Goal: Task Accomplishment & Management: Manage account settings

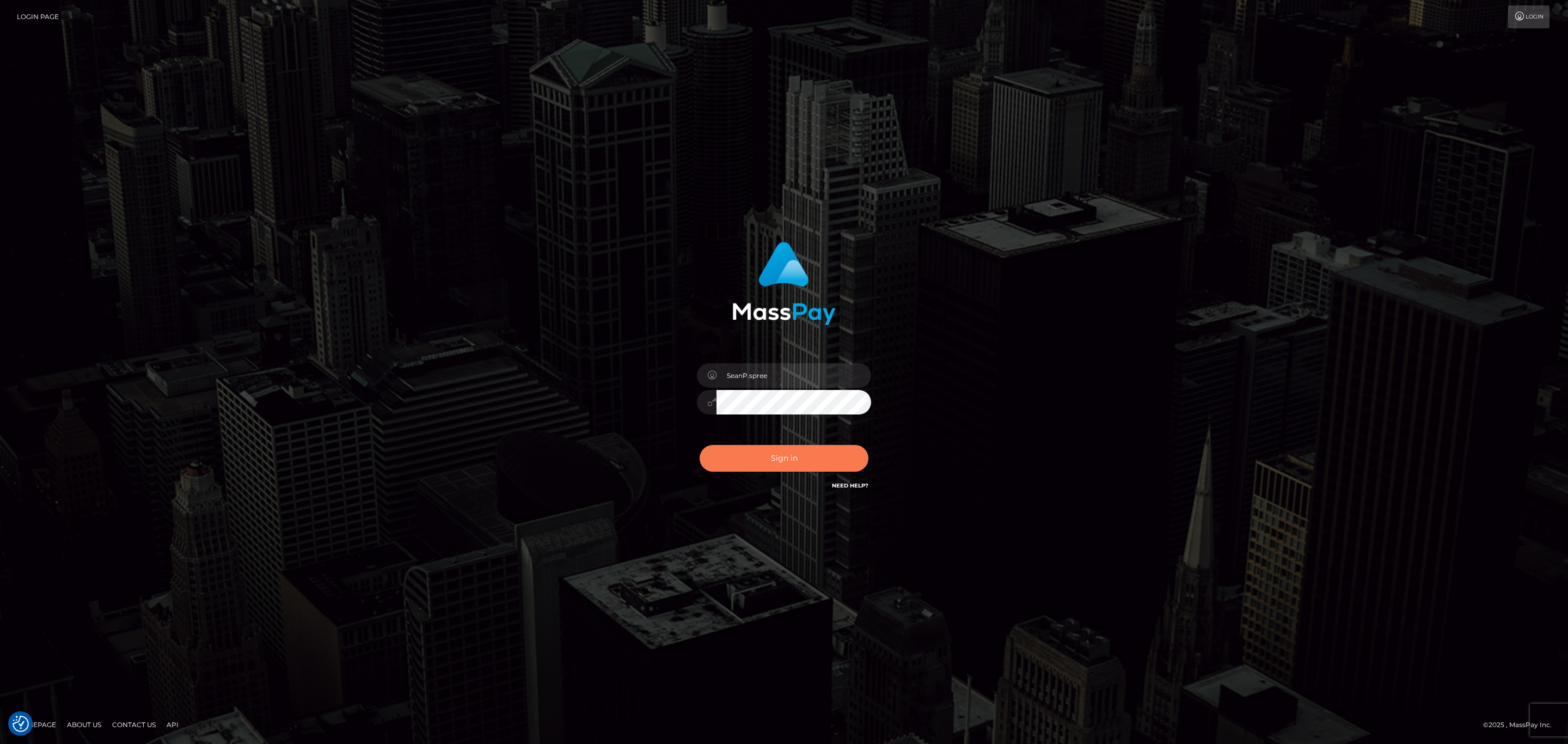
drag, startPoint x: 804, startPoint y: 458, endPoint x: 779, endPoint y: 344, distance: 116.7
click at [779, 344] on div "SeanP.spree Sign in" at bounding box center [784, 366] width 286 height 266
click at [774, 365] on input "SeanP.spree" at bounding box center [794, 376] width 155 height 25
type input "Sean.silversocial1"
click at [768, 447] on button "Sign in" at bounding box center [783, 458] width 169 height 27
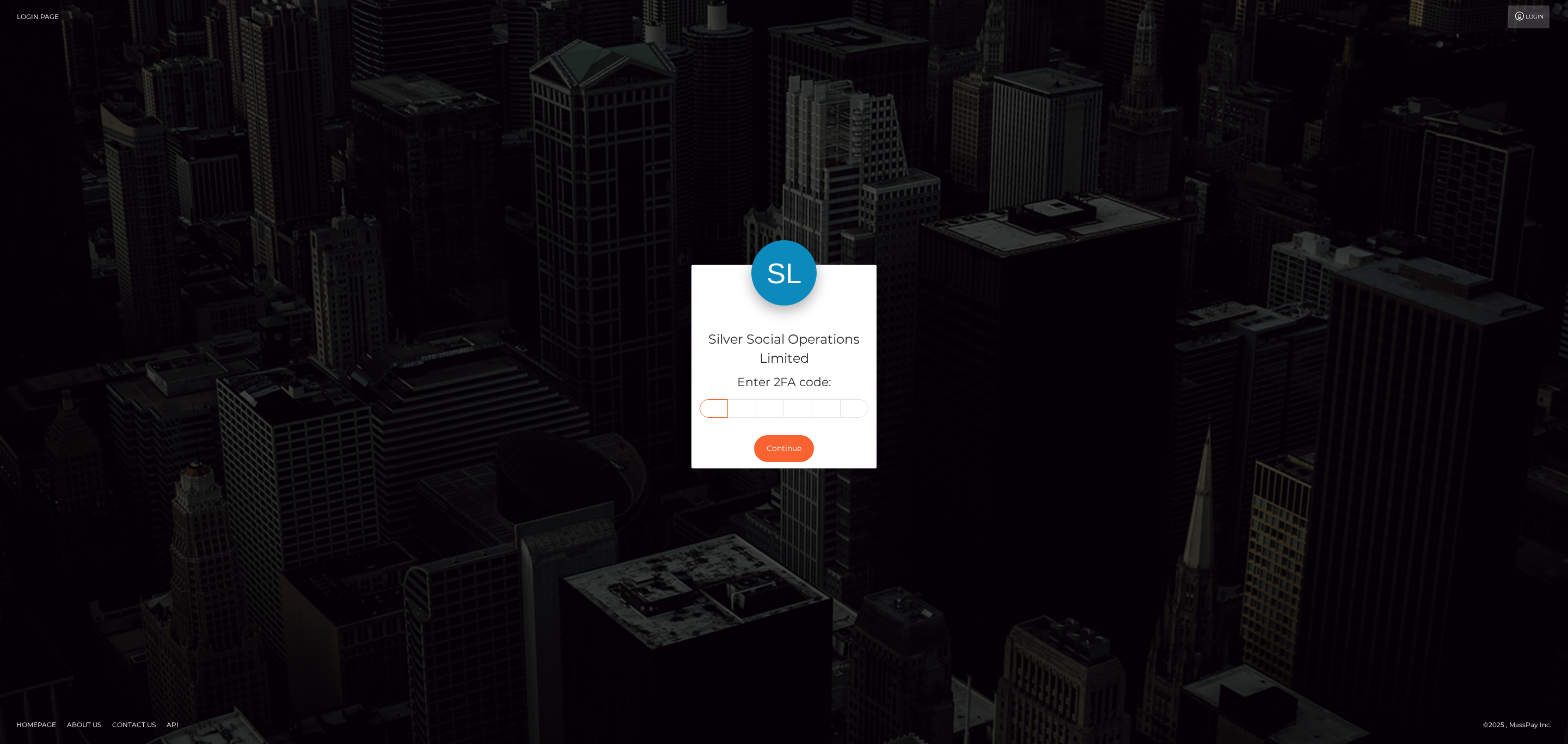
click at [712, 411] on input "text" at bounding box center [714, 408] width 29 height 18
paste input "9"
type input "9"
type input "6"
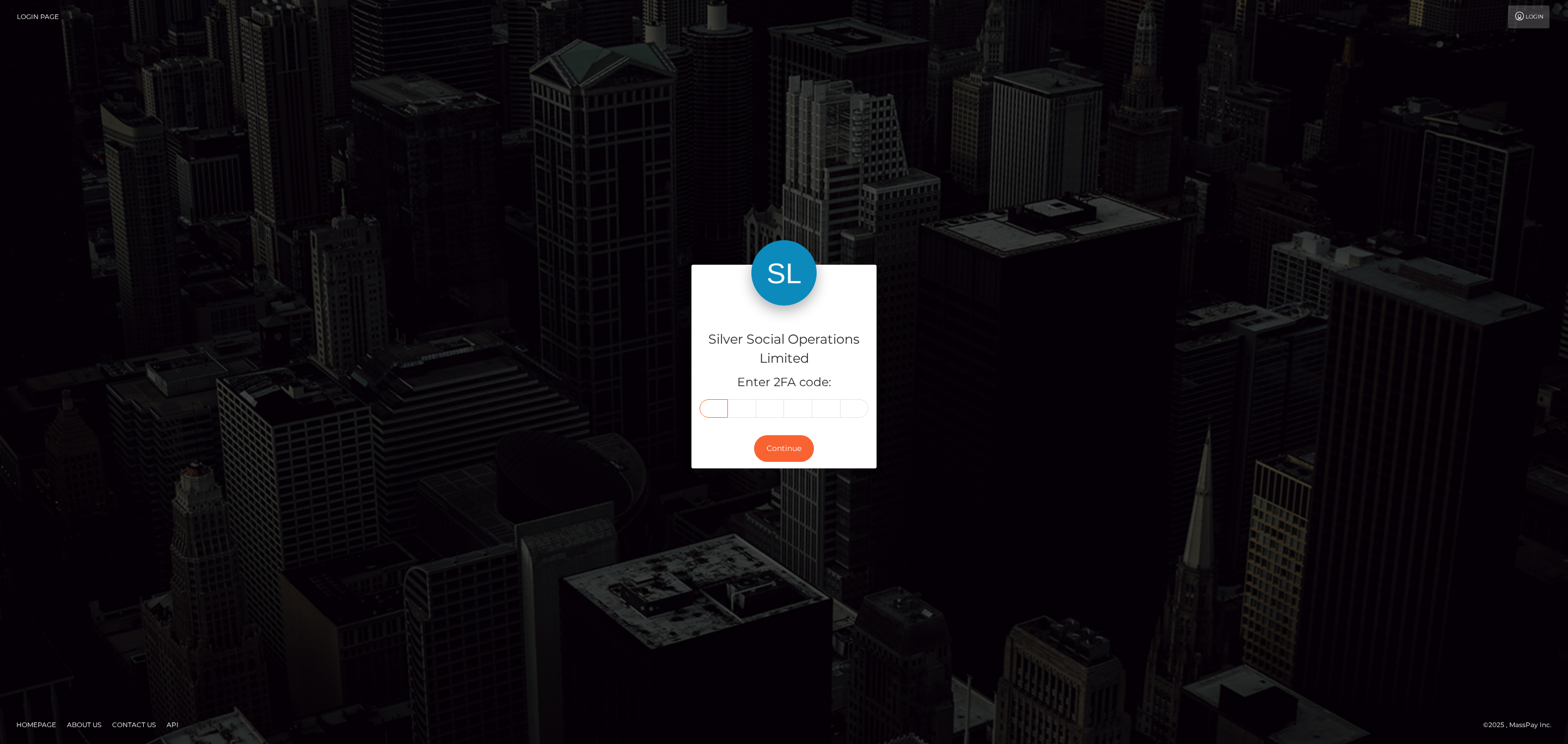
type input "6"
type input "4"
type input "7"
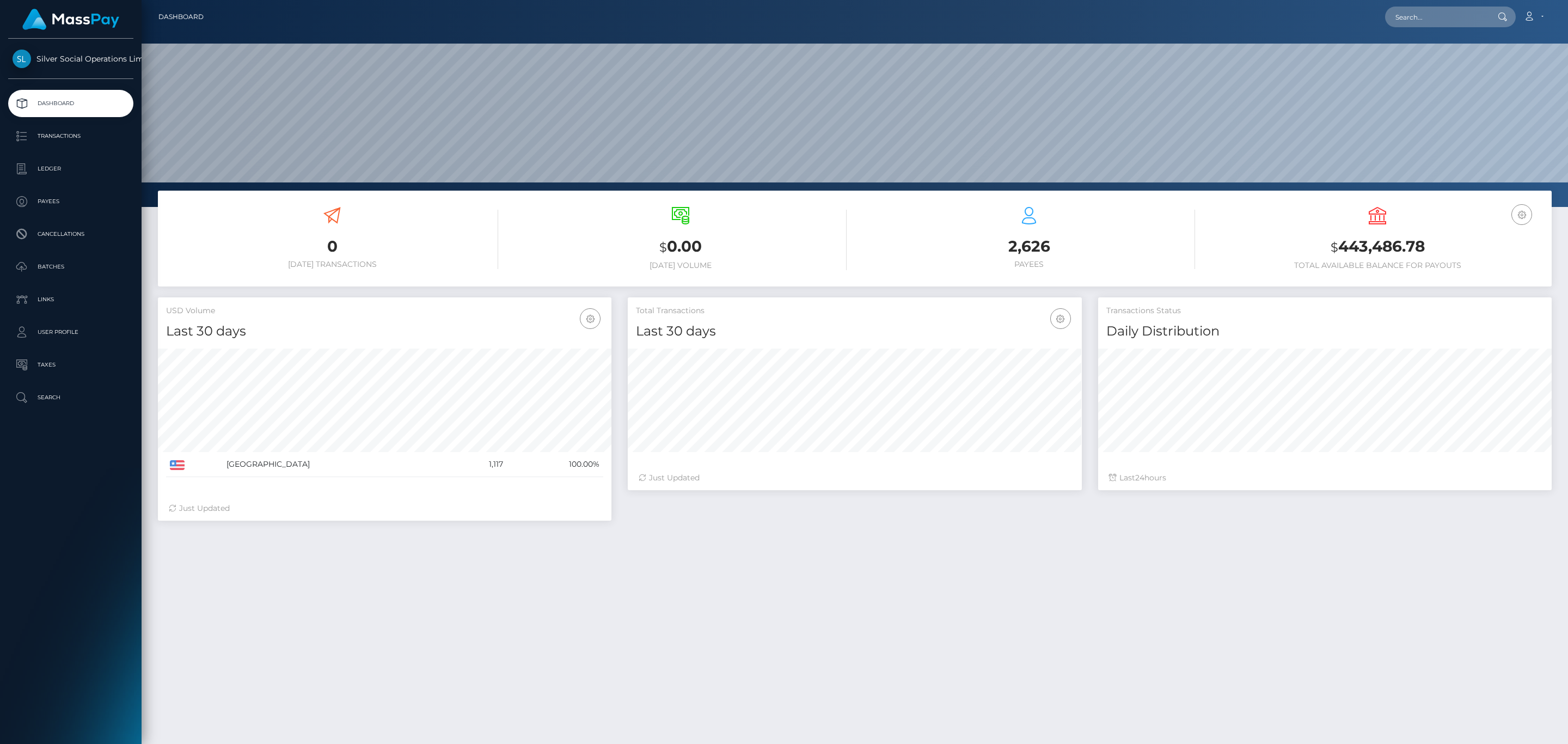
scroll to position [193, 453]
click at [1335, 238] on h3 "$ 443,486.78" at bounding box center [1377, 247] width 332 height 22
copy h3 "443,486.78"
click at [1527, 12] on icon at bounding box center [1529, 16] width 12 height 8
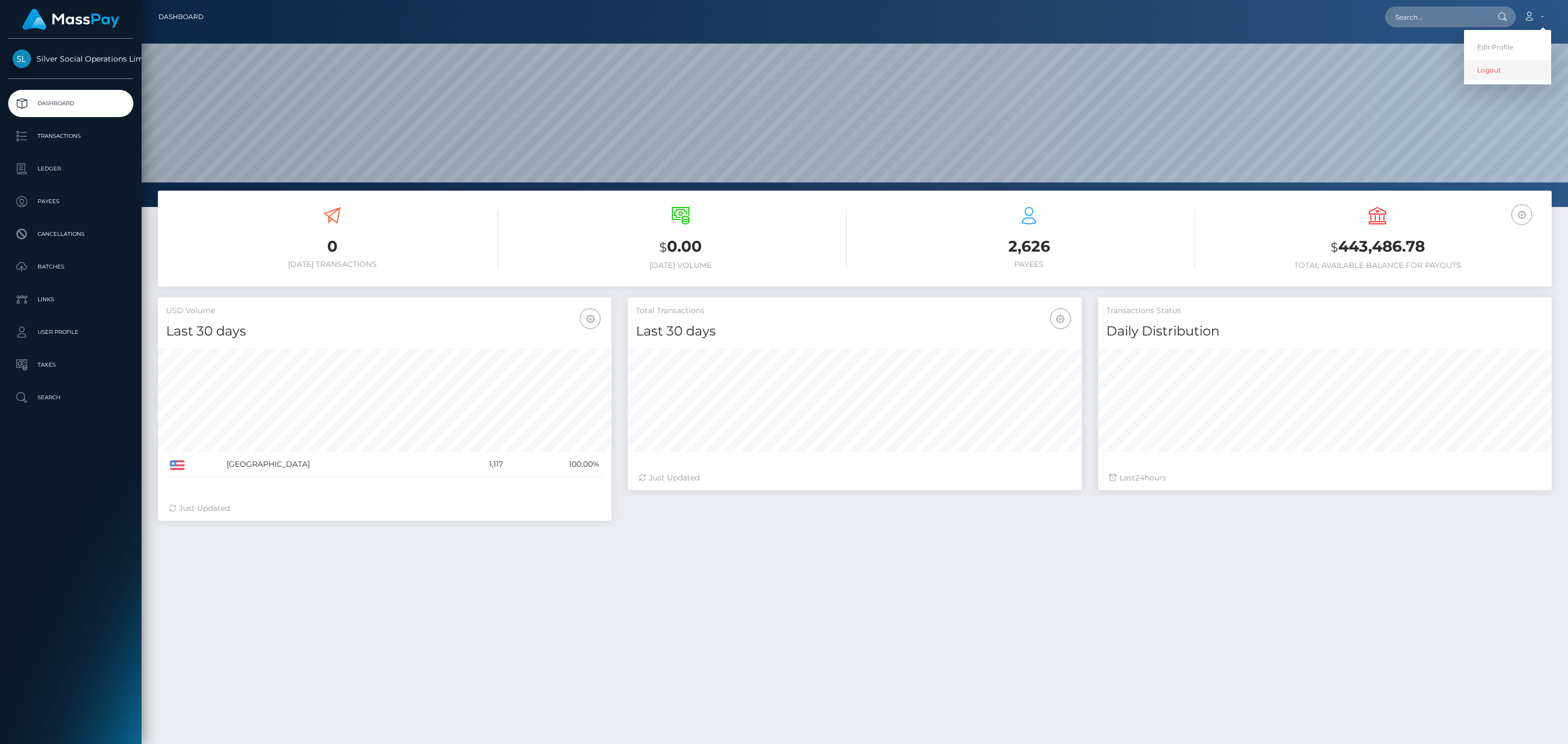
click at [1498, 61] on link "Logout" at bounding box center [1507, 70] width 87 height 20
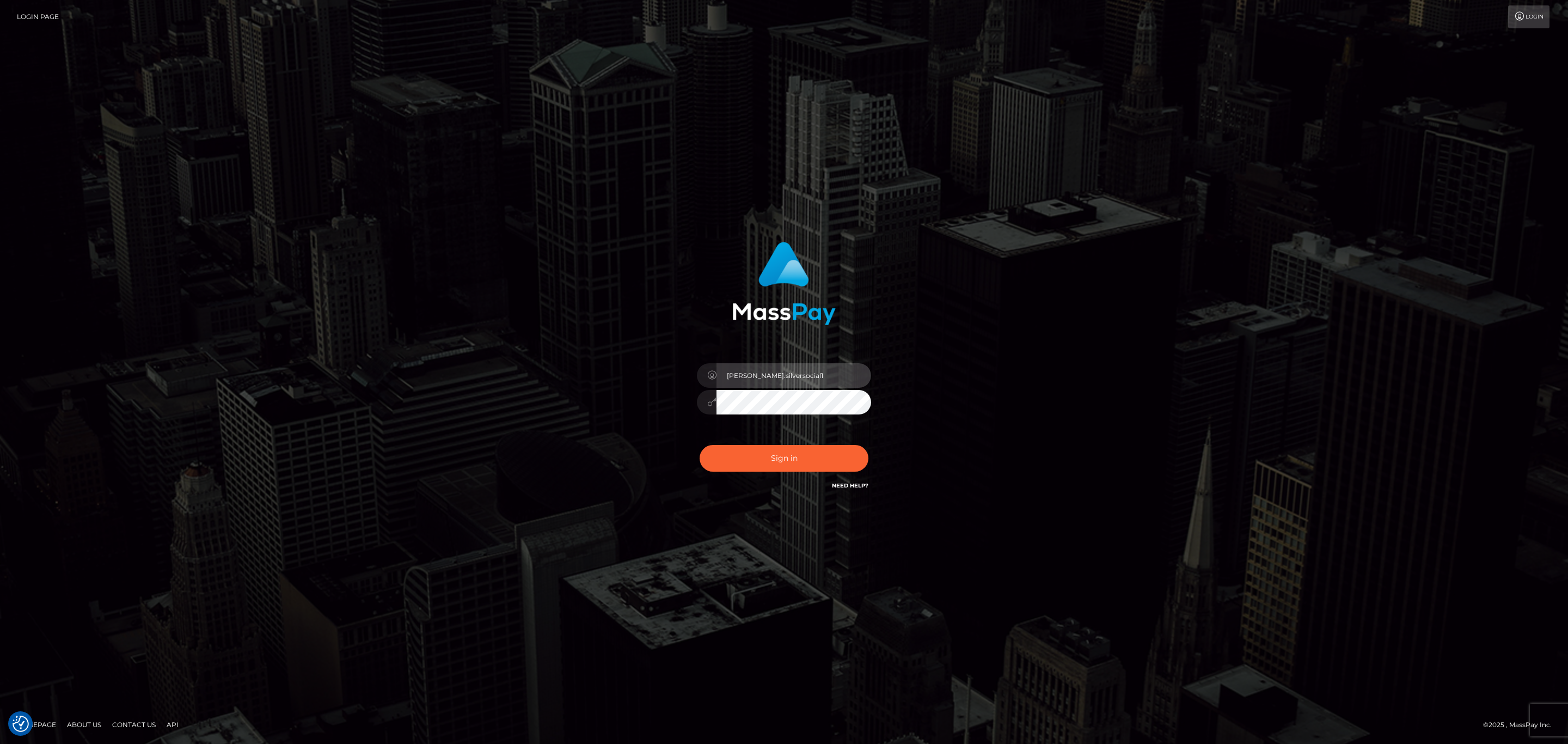
click at [797, 384] on input "Sean.silversocial1" at bounding box center [794, 376] width 155 height 25
type input "sean.megabonanza"
click at [796, 480] on div "Sign in Need Help?" at bounding box center [784, 463] width 191 height 48
click at [799, 462] on button "Sign in" at bounding box center [783, 458] width 169 height 27
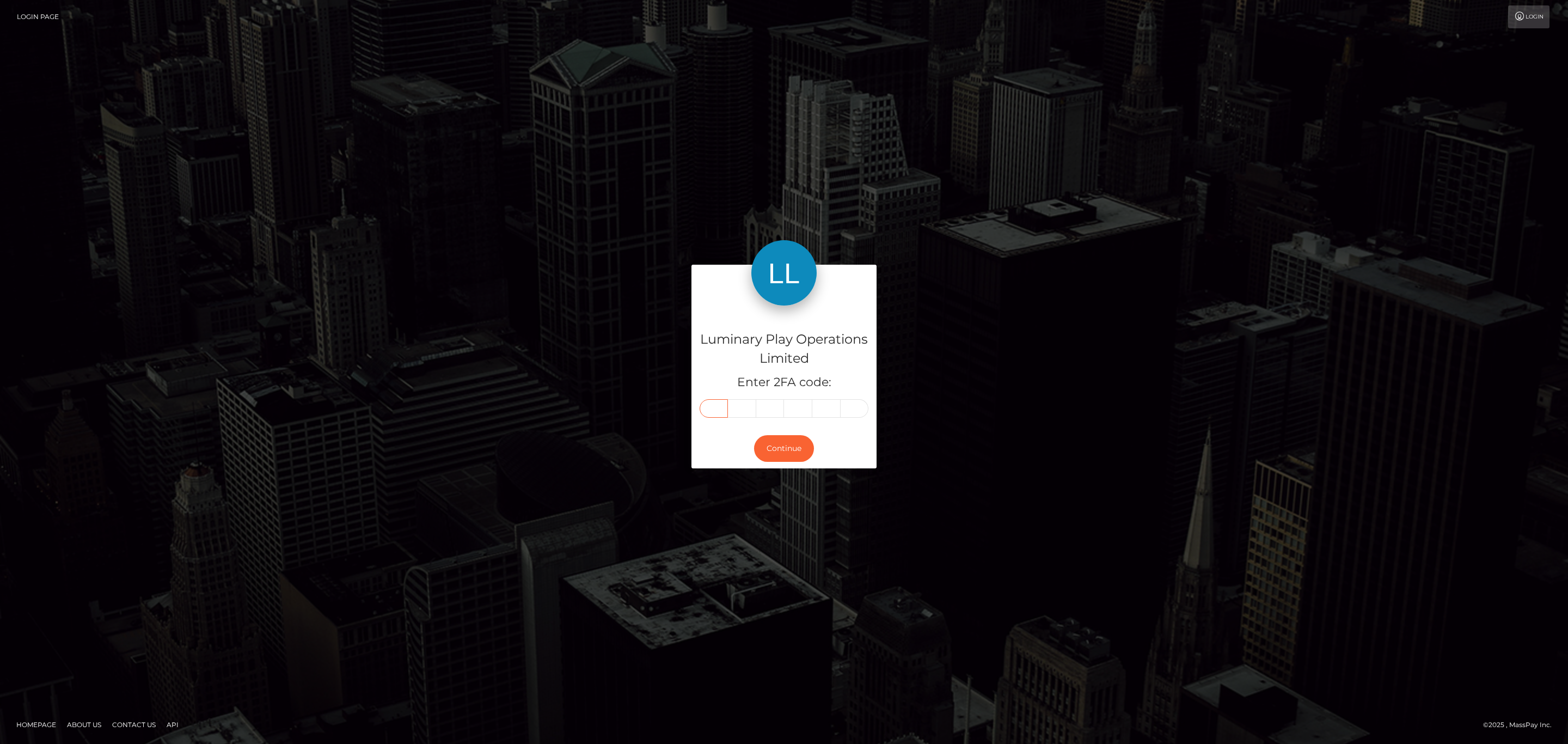
click at [703, 412] on input "text" at bounding box center [714, 408] width 29 height 18
paste input "7"
type input "7"
type input "5"
type input "0"
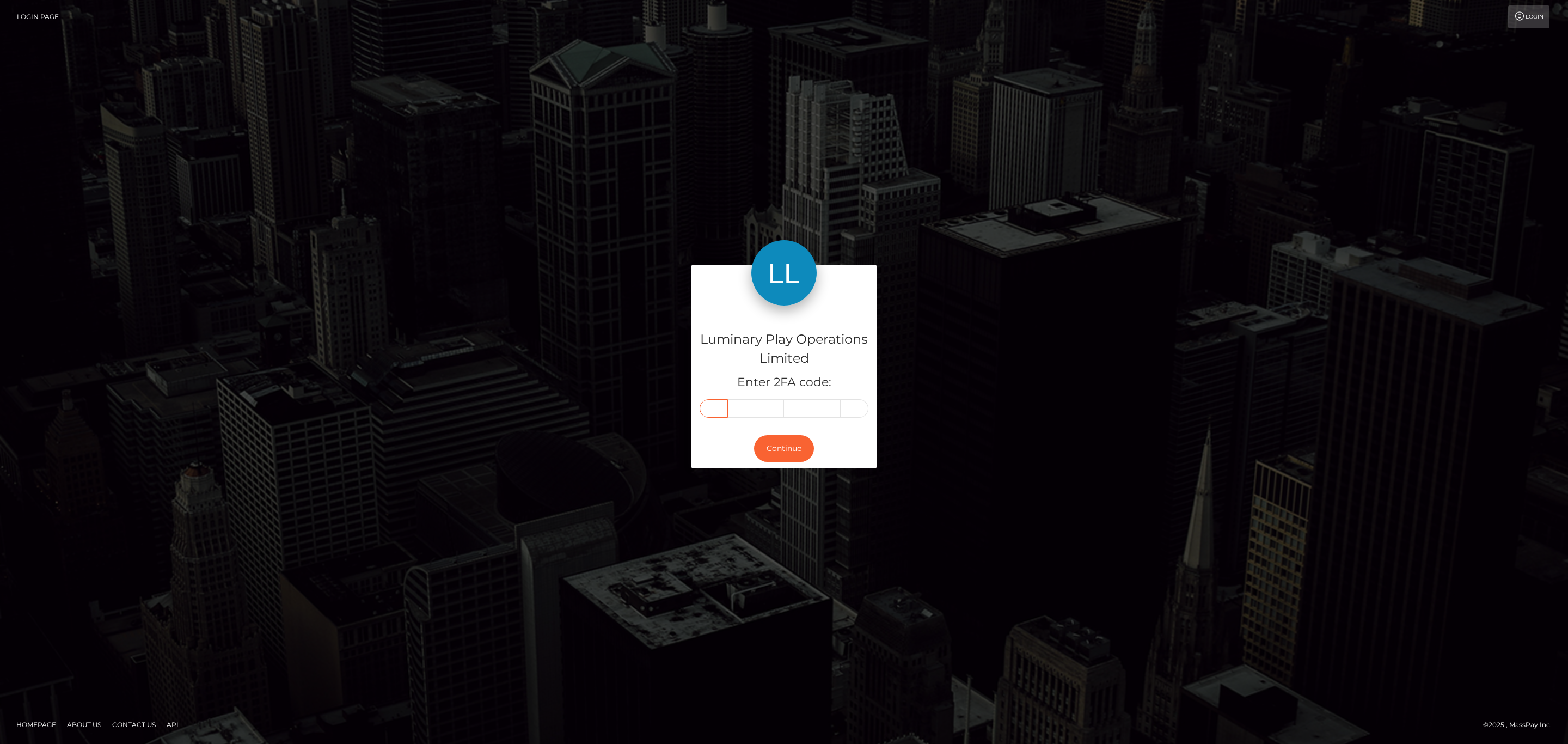
type input "1"
type input "4"
type input "5"
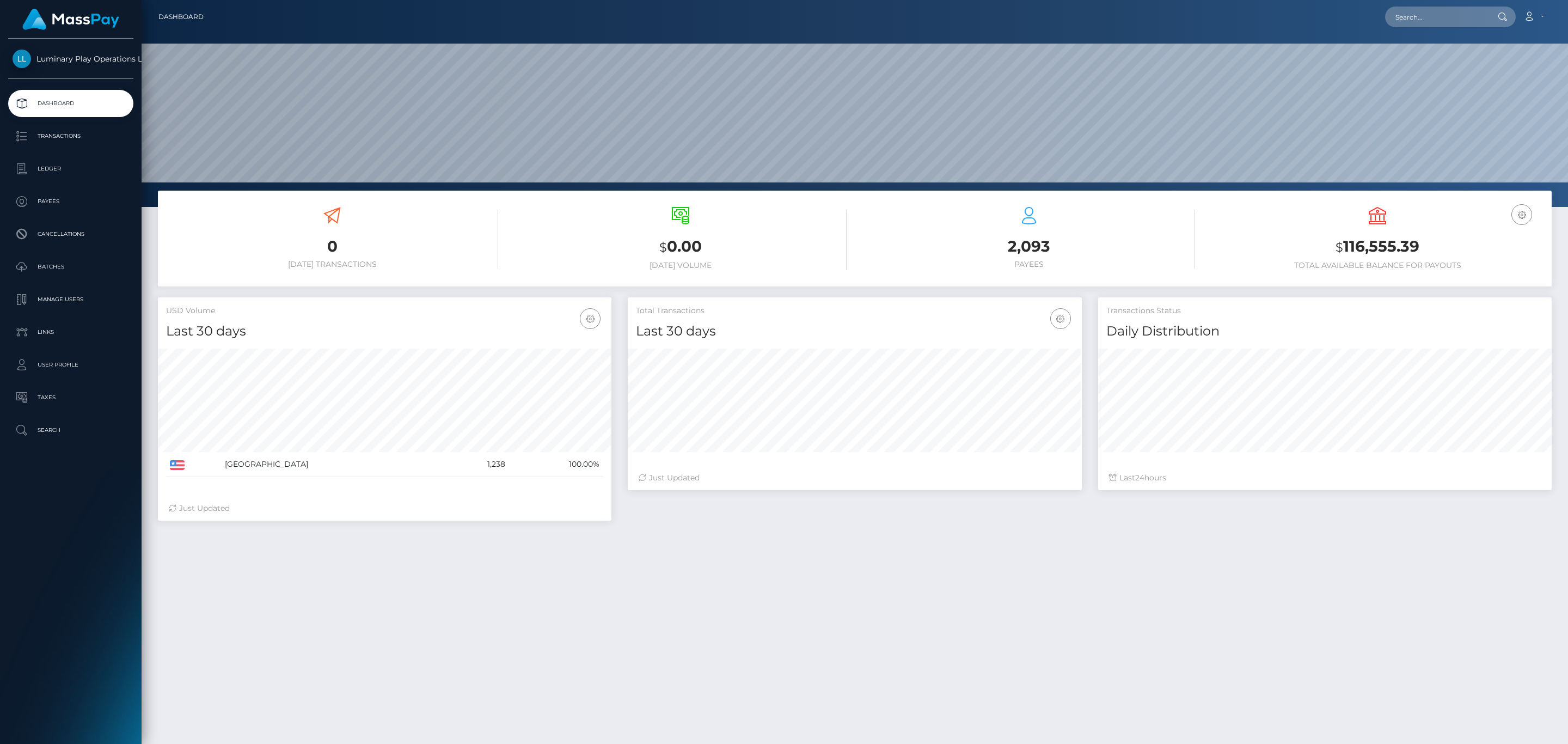
scroll to position [193, 453]
click at [1379, 249] on h3 "$ 116,555.39" at bounding box center [1377, 247] width 332 height 22
copy h3 "116,555.39"
click at [1543, 17] on link "Account" at bounding box center [1533, 16] width 32 height 23
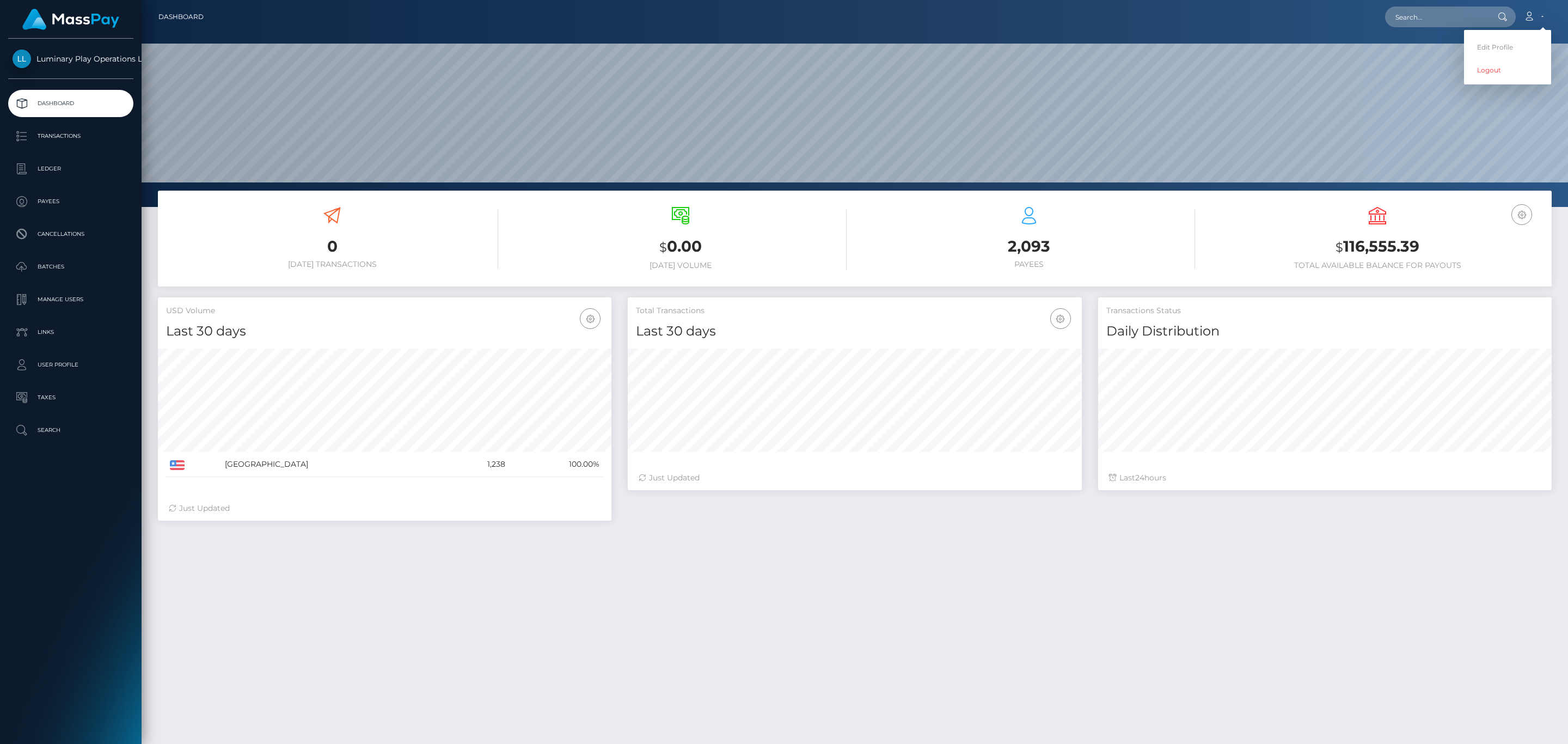
click at [1487, 82] on div "Edit Profile Logout" at bounding box center [1507, 57] width 87 height 55
click at [1488, 76] on div "Dashboard Loading... Loading..." at bounding box center [855, 372] width 1426 height 744
click at [1531, 12] on icon at bounding box center [1529, 16] width 12 height 8
click at [1514, 76] on link "Logout" at bounding box center [1507, 70] width 87 height 20
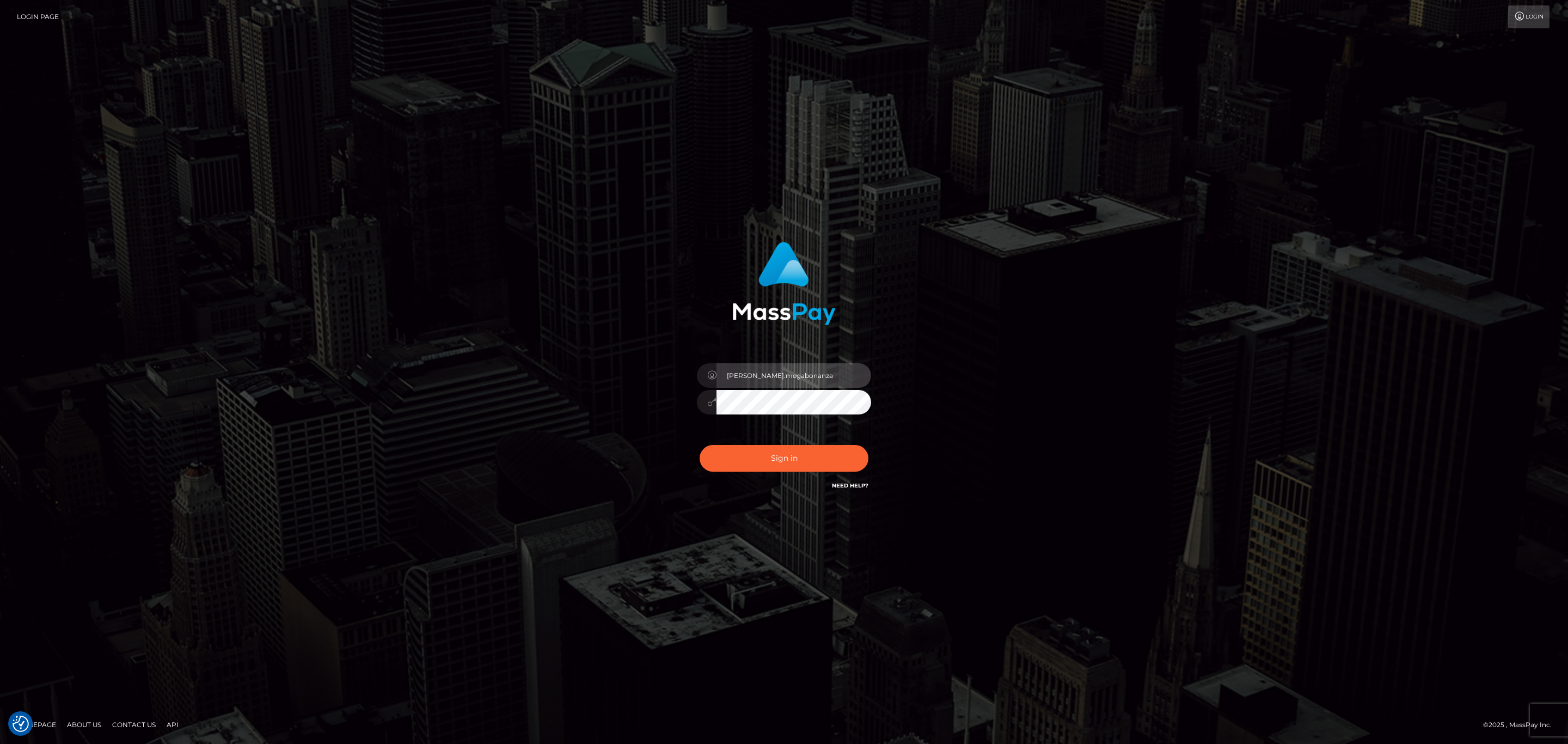
click at [845, 372] on input "sean.megabonanza" at bounding box center [794, 376] width 155 height 25
type input "sean.ace"
drag, startPoint x: 802, startPoint y: 458, endPoint x: 815, endPoint y: 446, distance: 17.7
click at [802, 458] on button "Sign in" at bounding box center [783, 458] width 169 height 27
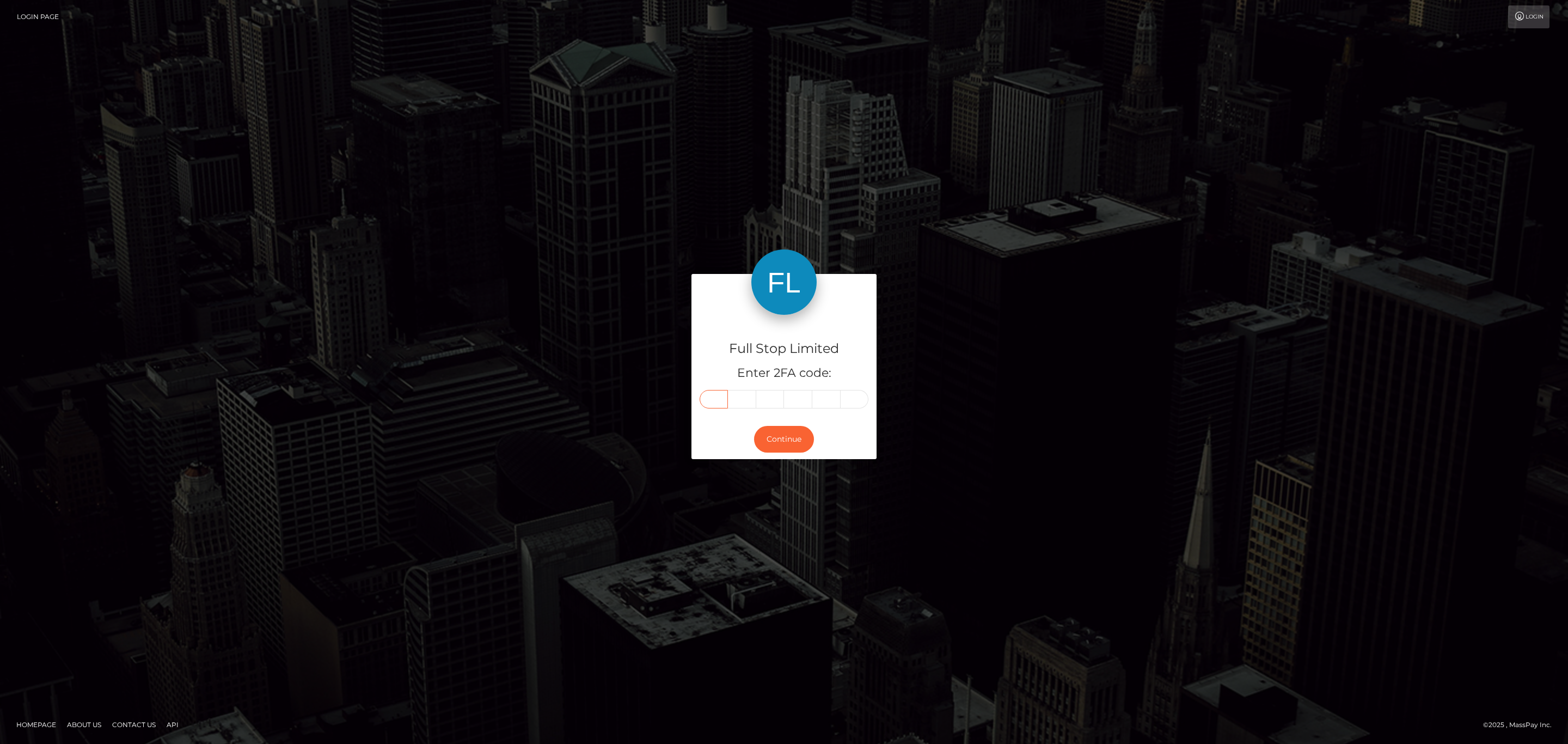
paste input "4"
type input "4"
type input "9"
type input "2"
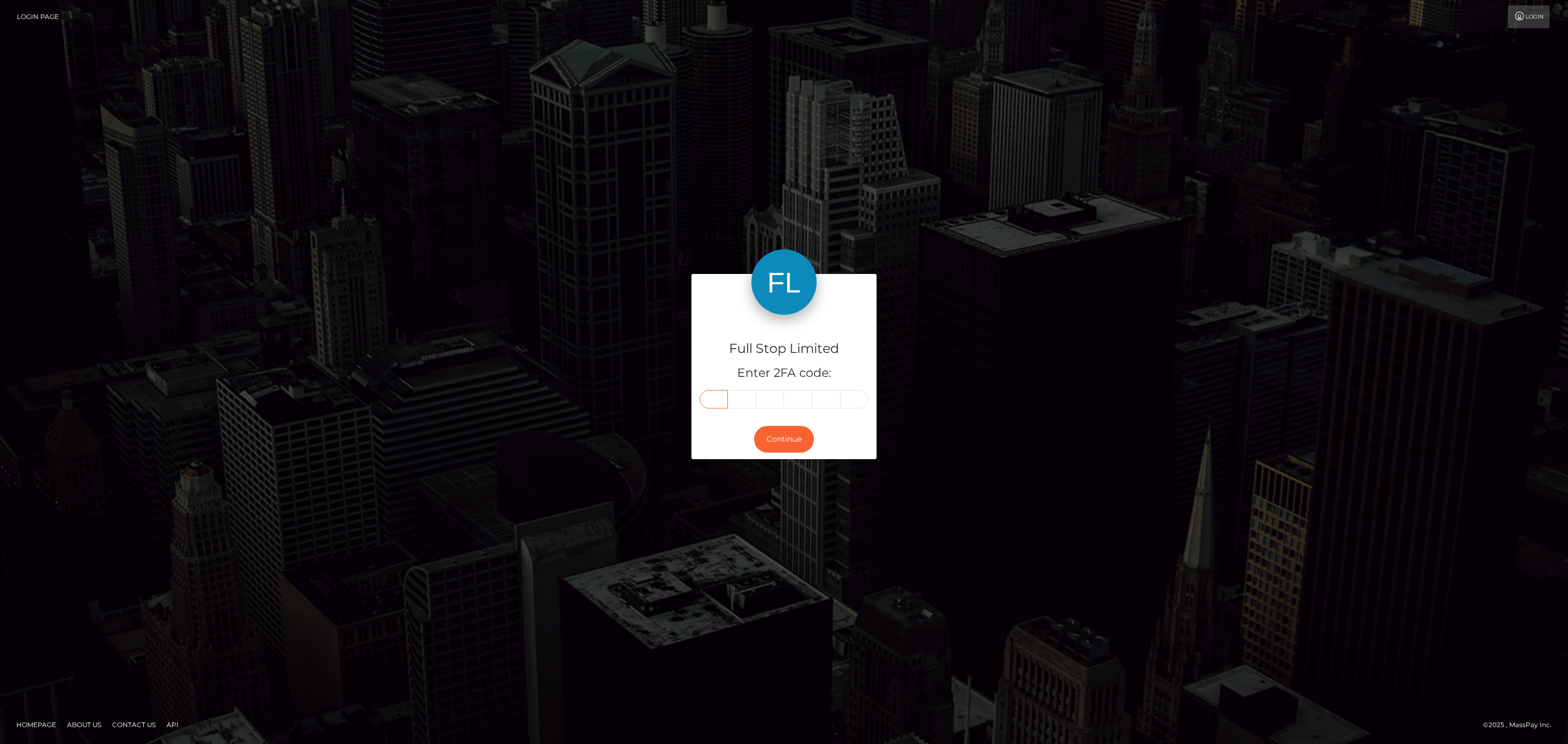
type input "1"
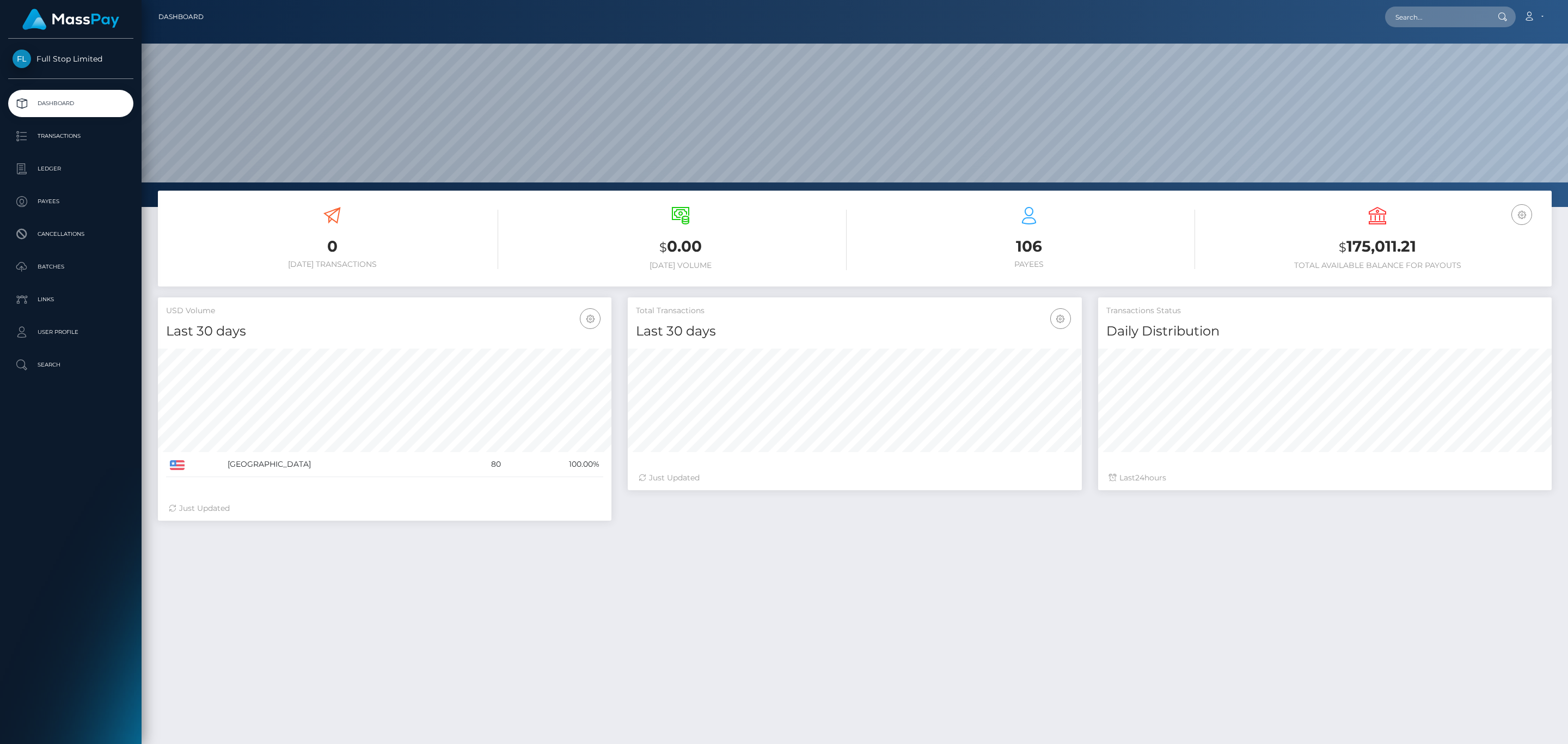
click at [1360, 241] on h3 "$ 175,011.21" at bounding box center [1377, 247] width 332 height 22
copy h3 "175,011.21"
